Goal: Find specific page/section: Find specific page/section

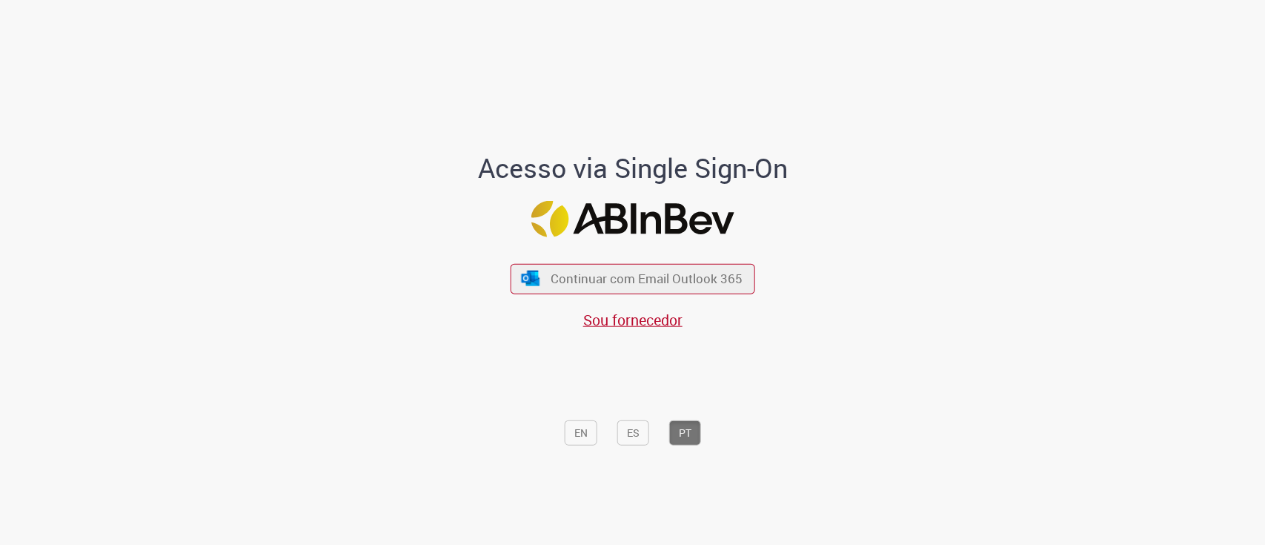
click at [558, 259] on div "Continuar com Email Outlook 365 Sou fornecedor" at bounding box center [633, 289] width 245 height 82
drag, startPoint x: 593, startPoint y: 275, endPoint x: 526, endPoint y: 234, distance: 78.2
click at [589, 277] on span "Continuar com Email Outlook 365" at bounding box center [647, 278] width 192 height 17
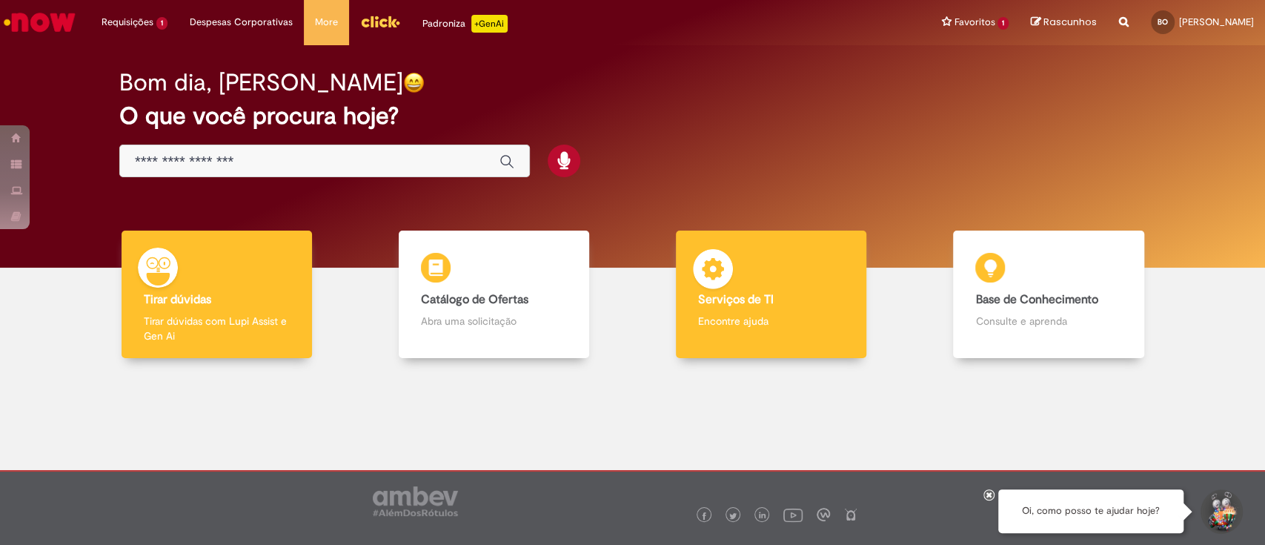
click at [777, 303] on h4 "Serviços de TI" at bounding box center [771, 300] width 146 height 13
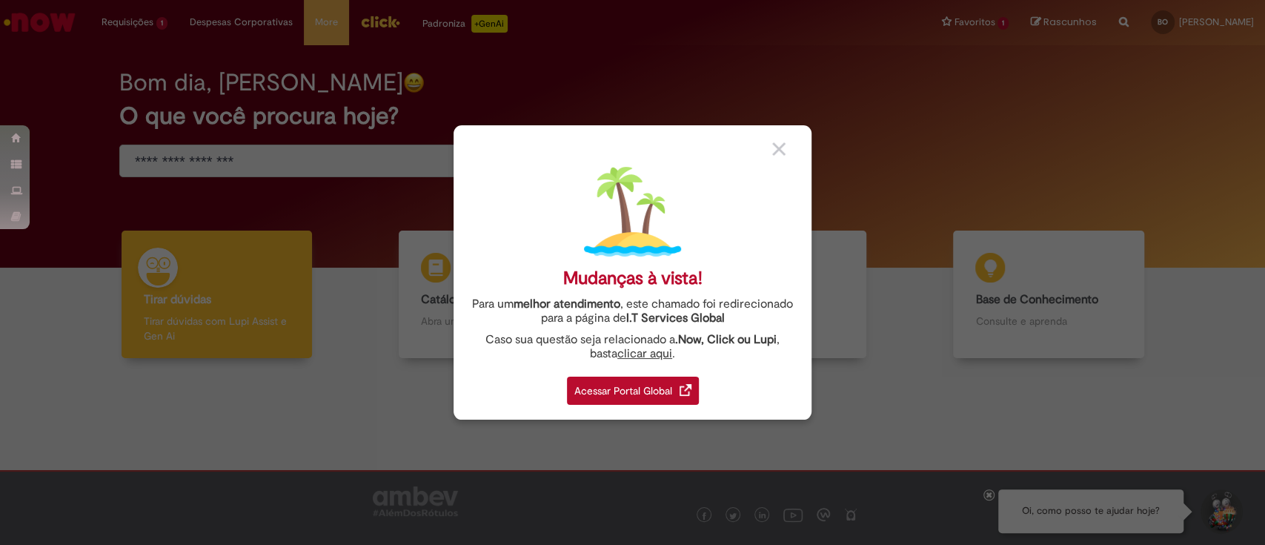
click at [671, 377] on div "Acessar Portal Global" at bounding box center [633, 391] width 132 height 28
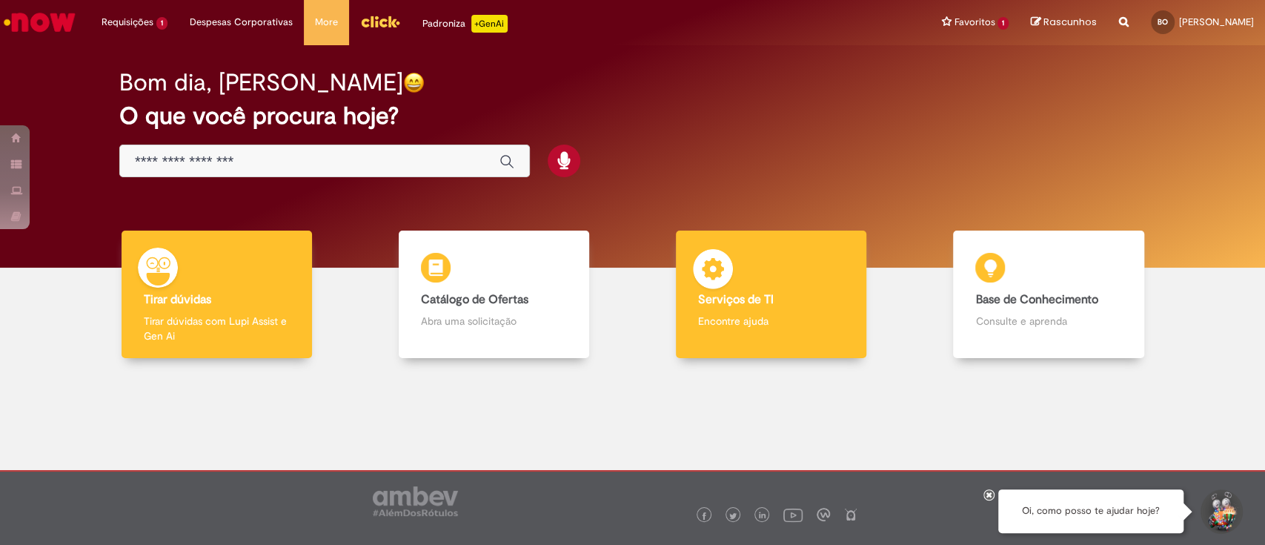
click at [765, 323] on p "Encontre ajuda" at bounding box center [771, 321] width 146 height 15
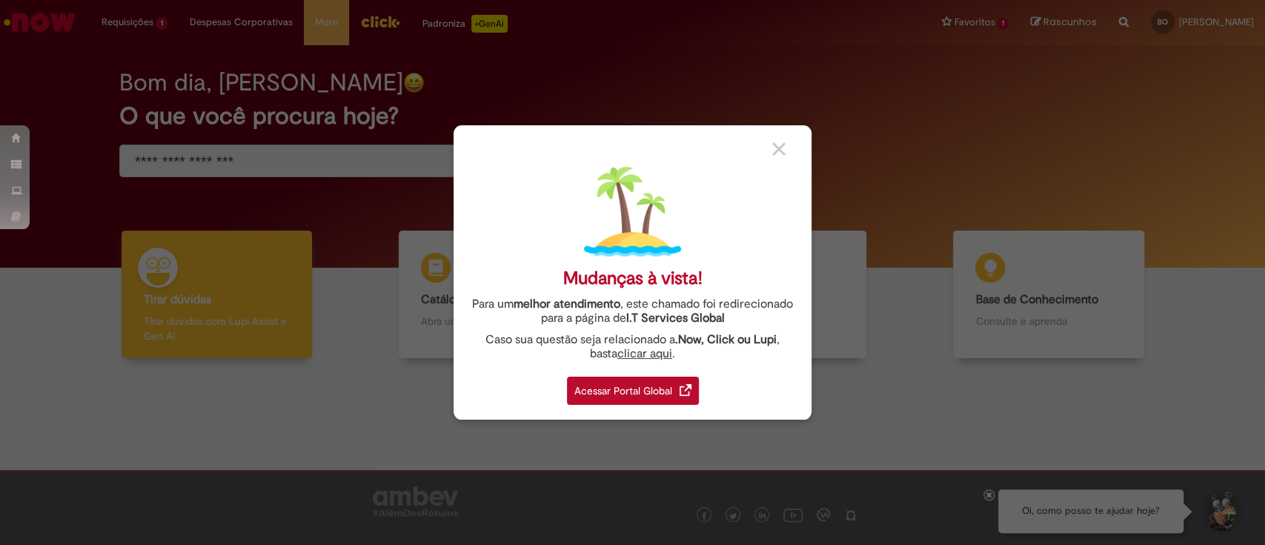
click at [654, 372] on link "Acessar Portal Global" at bounding box center [633, 386] width 132 height 36
